Goal: Task Accomplishment & Management: Use online tool/utility

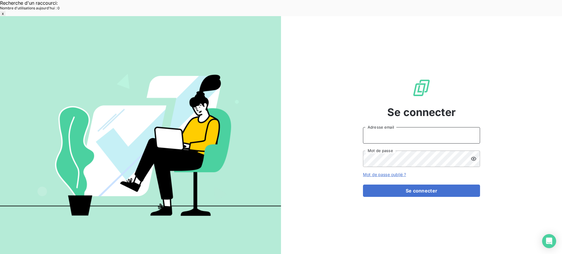
type input "[EMAIL_ADDRESS][DOMAIN_NAME]"
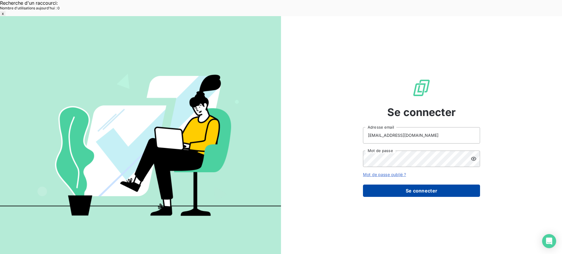
click at [401, 185] on button "Se connecter" at bounding box center [421, 191] width 117 height 12
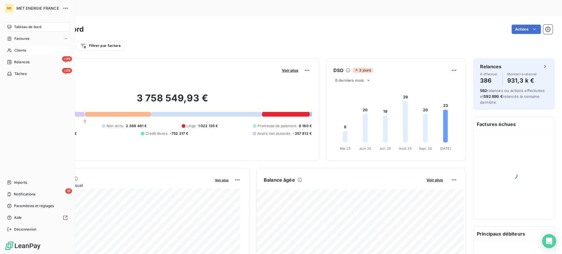
click at [36, 51] on div "Clients" at bounding box center [37, 50] width 65 height 9
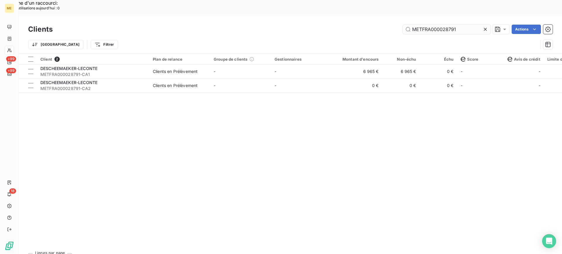
click at [424, 25] on input "METFRA000028791" at bounding box center [447, 29] width 88 height 9
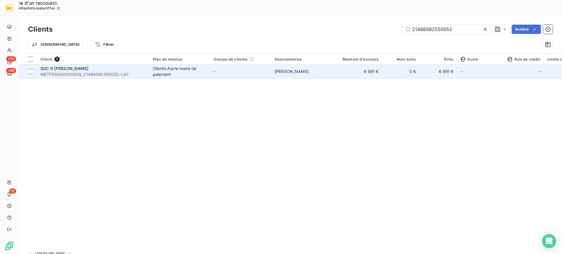
type input "21496092550052"
click at [131, 71] on span "METFRA000000938_21496092550052-CA1" at bounding box center [92, 74] width 105 height 6
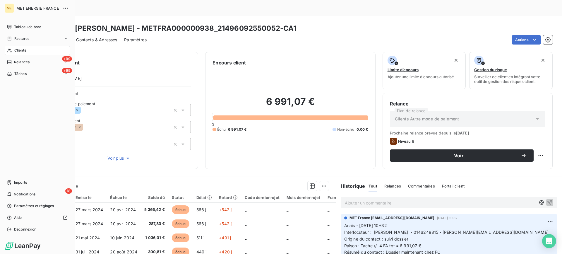
click at [15, 50] on span "Clients" at bounding box center [20, 50] width 12 height 5
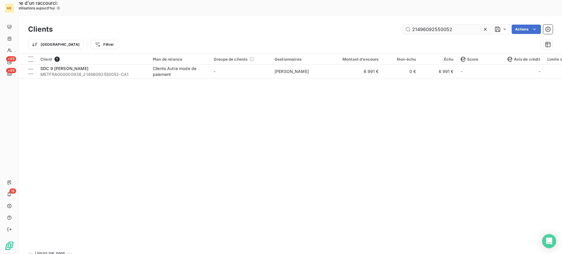
click at [418, 25] on input "21496092550052" at bounding box center [447, 29] width 88 height 9
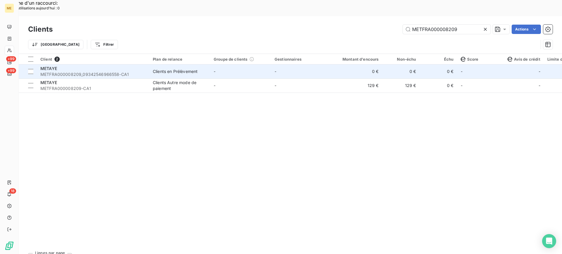
type input "METFRA000008209"
click at [100, 71] on span "METFRA000008209_09342546966558-CA1" at bounding box center [92, 74] width 105 height 6
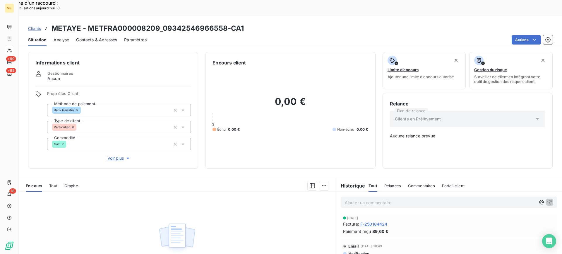
click at [57, 183] on span "Tout" at bounding box center [53, 185] width 8 height 5
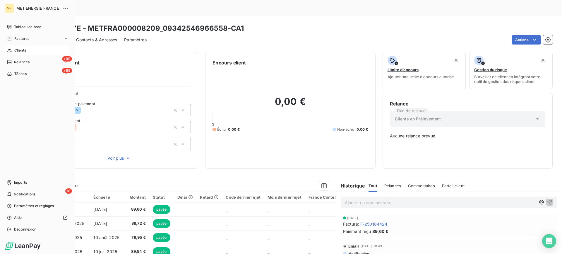
click at [20, 48] on span "Clients" at bounding box center [20, 50] width 12 height 5
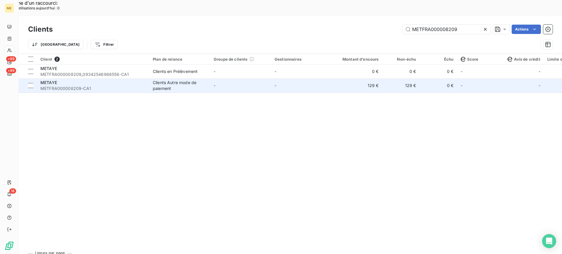
click at [125, 80] on div "METAYE" at bounding box center [92, 83] width 105 height 6
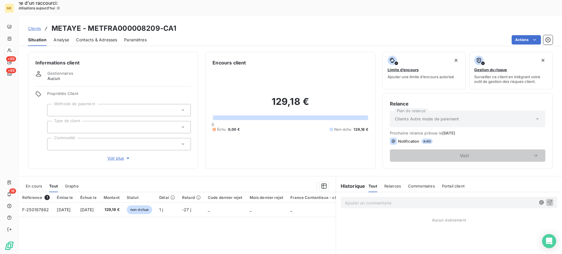
click at [41, 184] on span "En cours" at bounding box center [34, 186] width 16 height 5
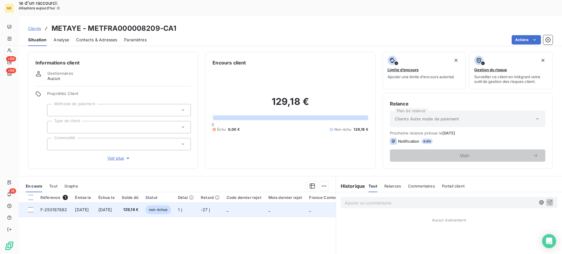
click at [63, 203] on td "F-250187882" at bounding box center [54, 210] width 35 height 14
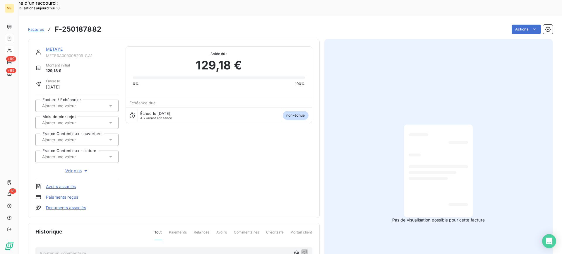
click at [59, 47] on link "METAYE" at bounding box center [54, 49] width 17 height 5
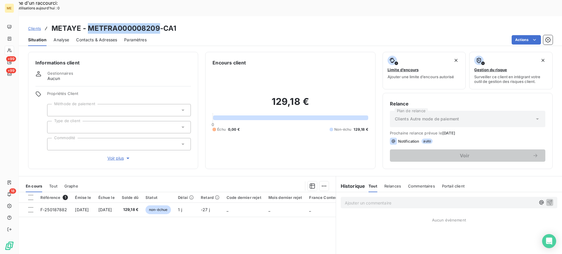
copy h3 "METFRA000008209"
drag, startPoint x: 89, startPoint y: 13, endPoint x: 157, endPoint y: 13, distance: 68.6
click at [157, 23] on h3 "METAYE - METFRA000008209-CA1" at bounding box center [114, 28] width 125 height 11
click at [51, 184] on span "Tout" at bounding box center [53, 186] width 8 height 5
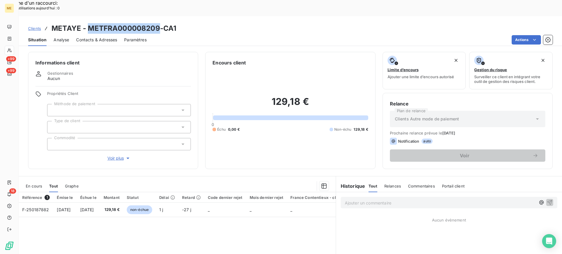
click at [37, 184] on span "En cours" at bounding box center [34, 186] width 16 height 5
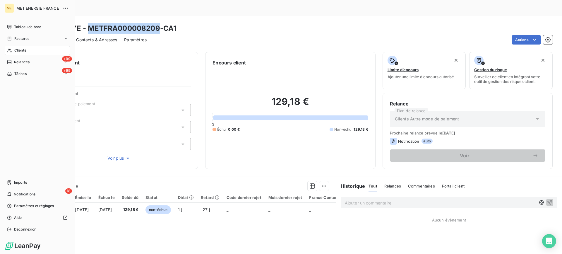
click at [9, 52] on icon at bounding box center [9, 50] width 5 height 5
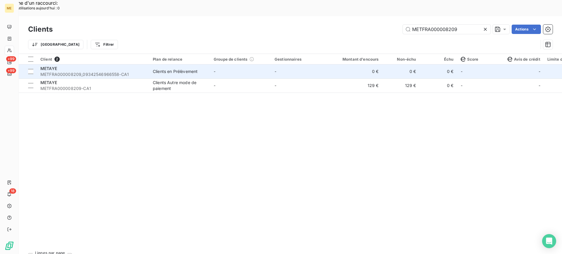
click at [177, 69] on div "Clients en Prélèvement" at bounding box center [175, 72] width 45 height 6
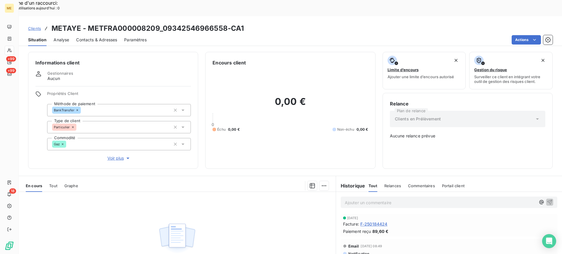
click at [50, 183] on span "Tout" at bounding box center [53, 185] width 8 height 5
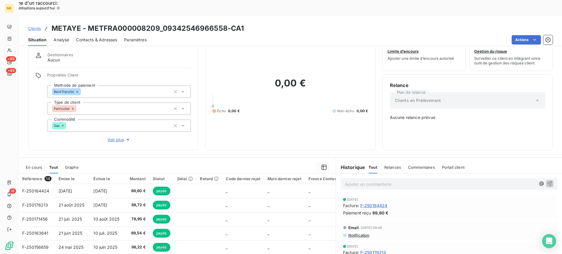
scroll to position [29, 0]
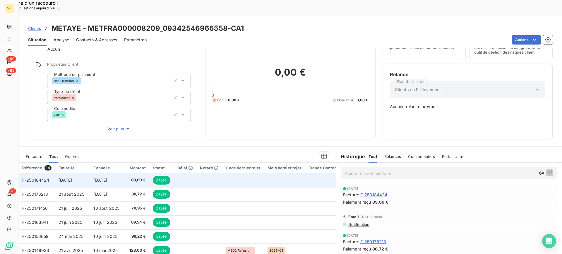
click at [100, 178] on span "[DATE]" at bounding box center [100, 180] width 14 height 5
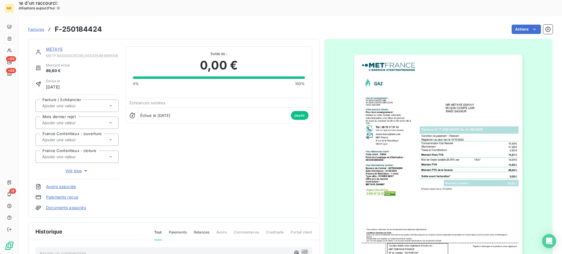
click at [475, 149] on img "button" at bounding box center [438, 173] width 168 height 238
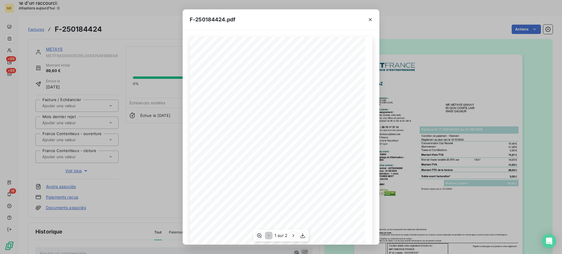
scroll to position [48, 0]
click at [294, 238] on button "button" at bounding box center [293, 235] width 7 height 7
click at [262, 236] on button "button" at bounding box center [258, 235] width 7 height 7
drag, startPoint x: 367, startPoint y: 19, endPoint x: 370, endPoint y: 85, distance: 65.4
click at [367, 19] on button "button" at bounding box center [370, 19] width 9 height 9
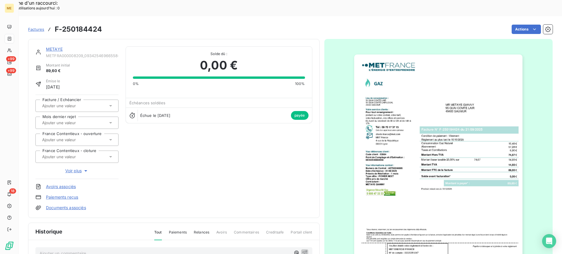
click at [50, 47] on link "METAYE" at bounding box center [54, 49] width 17 height 5
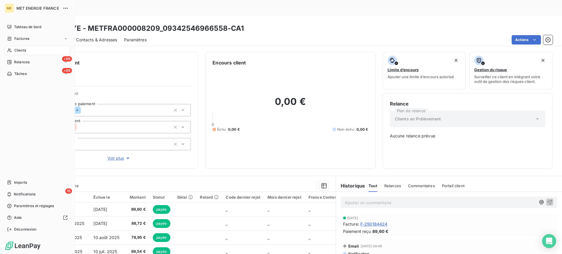
click at [18, 50] on span "Clients" at bounding box center [20, 50] width 12 height 5
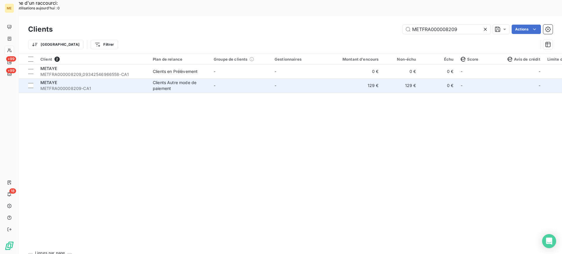
click at [138, 86] on span "METFRA000008209-CA1" at bounding box center [92, 89] width 105 height 6
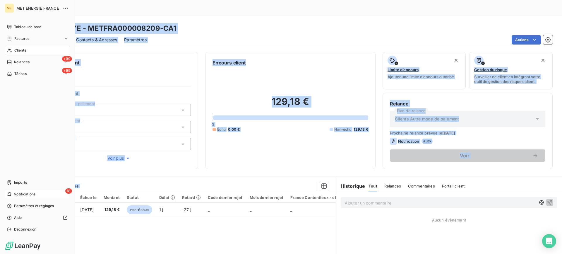
drag, startPoint x: 52, startPoint y: 193, endPoint x: 31, endPoint y: 194, distance: 21.4
click at [31, 194] on div "ME MET ENERGIE FRANCE Tableau de bord Factures Clients +99 Relances +99 Tâches …" at bounding box center [281, 143] width 562 height 254
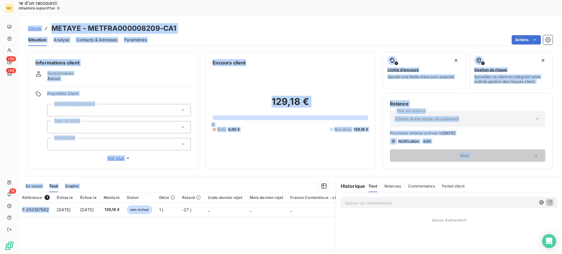
click at [54, 205] on div "Référence 1 Émise le Échue le Montant Statut Délai Retard Code dernier rejet Mo…" at bounding box center [177, 248] width 317 height 113
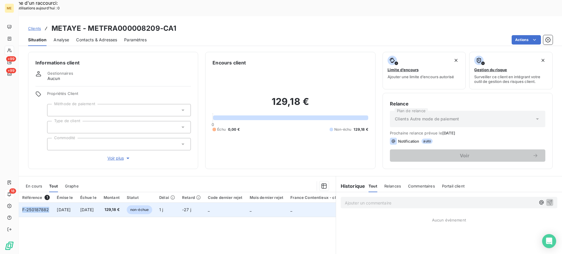
copy span "F-250187882"
drag, startPoint x: 50, startPoint y: 199, endPoint x: 22, endPoint y: 199, distance: 27.8
click at [22, 203] on td "F-250187882" at bounding box center [36, 210] width 35 height 14
